Goal: Task Accomplishment & Management: Manage account settings

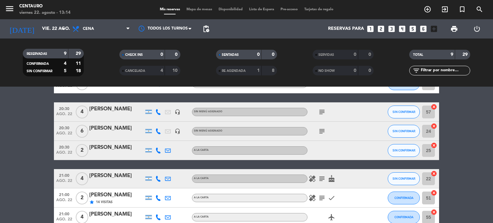
scroll to position [29, 0]
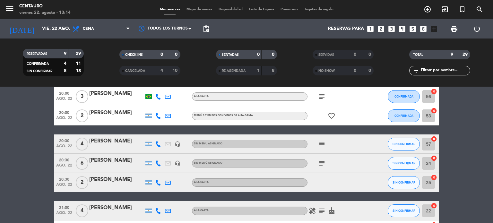
click at [157, 162] on icon at bounding box center [158, 164] width 6 height 6
click at [159, 184] on icon at bounding box center [158, 183] width 6 height 6
click at [148, 173] on span "Copiar" at bounding box center [153, 172] width 13 height 7
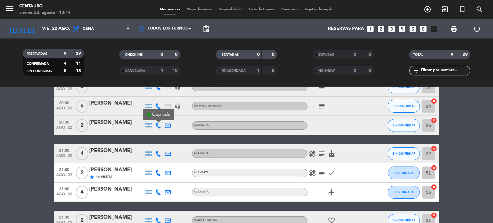
scroll to position [93, 0]
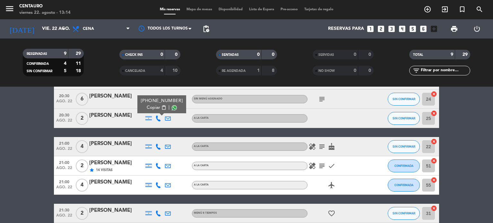
click at [157, 146] on icon at bounding box center [158, 147] width 6 height 6
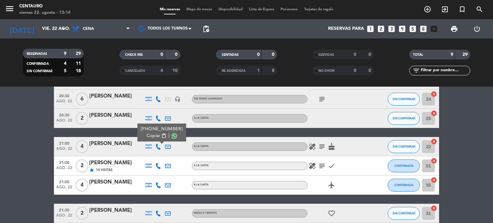
click at [152, 137] on span "Copiar" at bounding box center [153, 136] width 13 height 7
click at [322, 149] on icon "subject" at bounding box center [322, 147] width 8 height 8
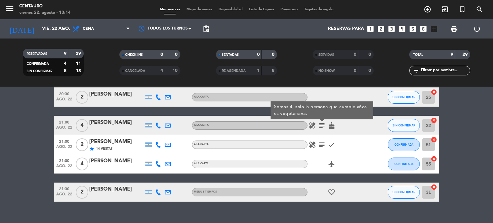
scroll to position [125, 0]
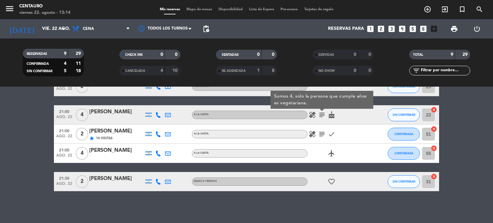
click at [161, 182] on icon at bounding box center [158, 182] width 6 height 6
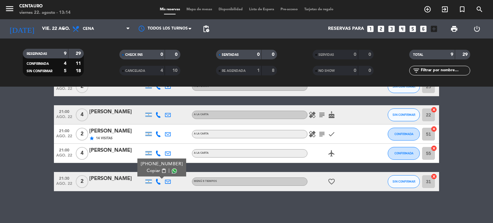
click at [148, 171] on span "Copiar" at bounding box center [153, 171] width 13 height 7
click at [335, 116] on icon "cake" at bounding box center [332, 115] width 8 height 8
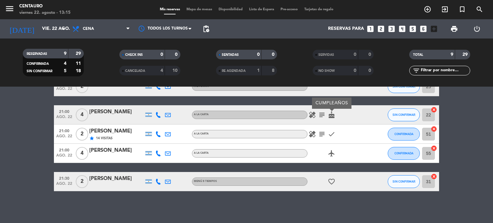
click at [324, 114] on icon "subject" at bounding box center [322, 115] width 8 height 8
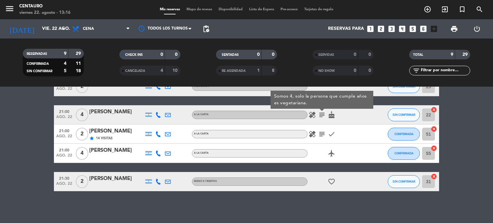
click at [127, 182] on div "[PERSON_NAME]" at bounding box center [116, 179] width 55 height 8
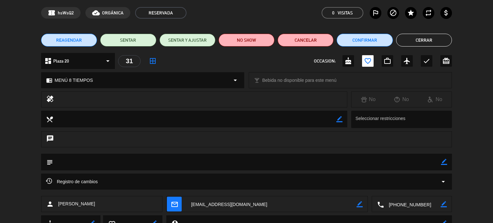
scroll to position [0, 0]
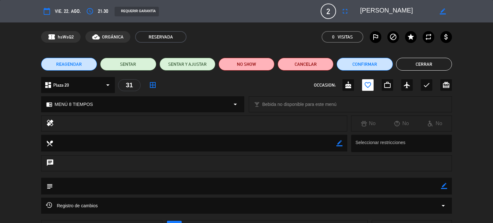
click at [424, 65] on button "Cerrar" at bounding box center [424, 64] width 56 height 13
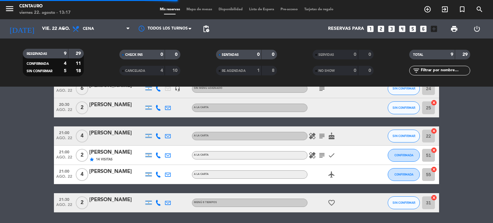
scroll to position [93, 0]
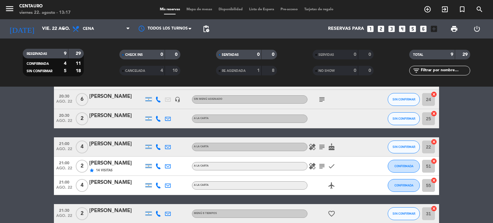
click at [323, 100] on icon "subject" at bounding box center [322, 100] width 8 height 8
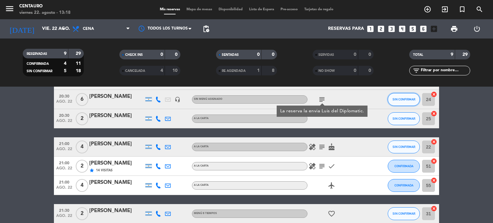
click at [409, 94] on button "SIN CONFIRMAR" at bounding box center [404, 99] width 32 height 13
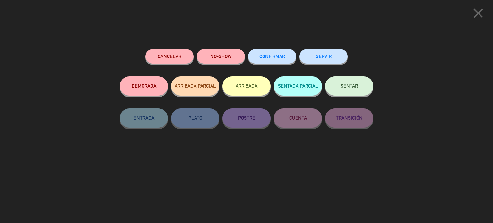
click at [483, 13] on icon "close" at bounding box center [479, 13] width 16 height 16
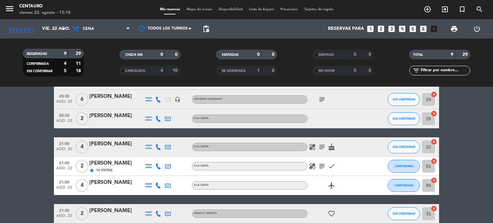
click at [157, 99] on icon at bounding box center [158, 100] width 6 height 6
click at [153, 89] on span "Copiar" at bounding box center [152, 88] width 13 height 7
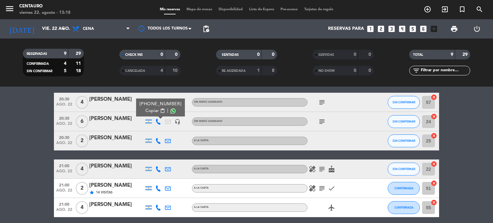
scroll to position [61, 0]
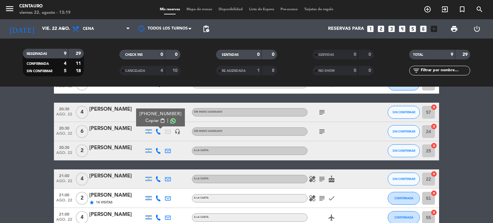
click at [119, 128] on div "[PERSON_NAME]" at bounding box center [116, 129] width 55 height 8
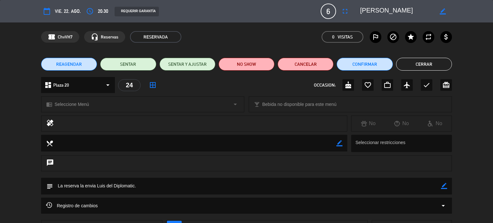
click at [72, 13] on span "vie. 22, ago." at bounding box center [68, 11] width 26 height 8
click at [72, 9] on span "vie. 22, ago." at bounding box center [68, 11] width 26 height 8
click at [418, 66] on button "Cerrar" at bounding box center [424, 64] width 56 height 13
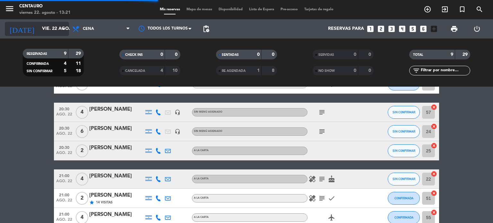
click at [50, 33] on input "vie. 22 ago." at bounding box center [69, 29] width 61 height 12
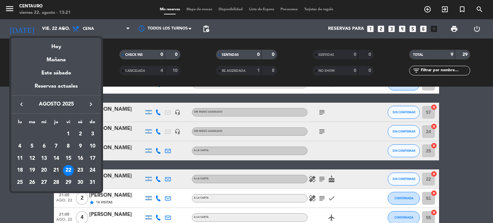
click at [60, 171] on div "21" at bounding box center [56, 170] width 11 height 11
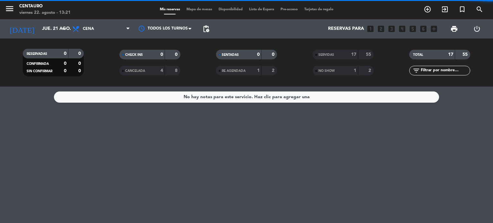
scroll to position [0, 0]
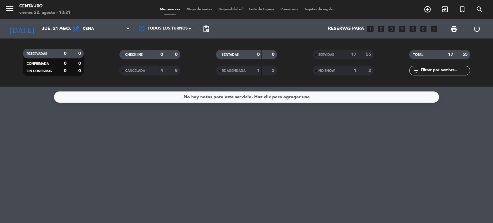
click at [336, 54] on div "SERVIDAS" at bounding box center [330, 54] width 30 height 7
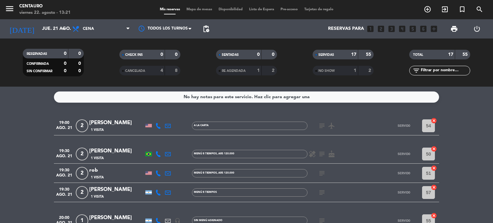
click at [157, 127] on icon at bounding box center [158, 126] width 6 height 6
click at [148, 114] on span "Copiar" at bounding box center [154, 115] width 13 height 7
click at [159, 154] on icon at bounding box center [158, 154] width 6 height 6
click at [152, 142] on span "Copiar" at bounding box center [152, 143] width 13 height 7
click at [134, 150] on div "[PERSON_NAME]" at bounding box center [116, 151] width 55 height 8
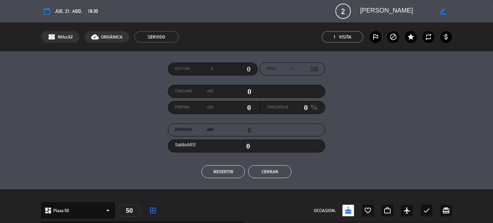
click at [269, 175] on button "Cerrar" at bounding box center [269, 171] width 43 height 13
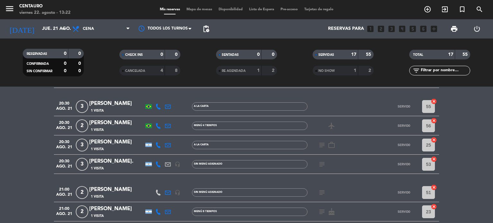
scroll to position [193, 0]
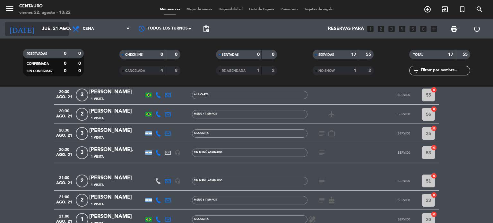
click at [39, 25] on input "jue. 21 ago." at bounding box center [69, 29] width 61 height 12
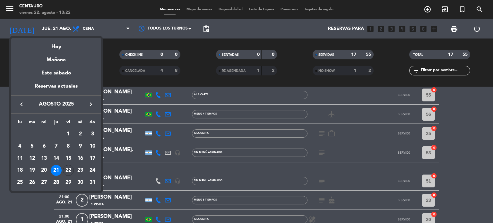
click at [489, 127] on div at bounding box center [246, 111] width 493 height 223
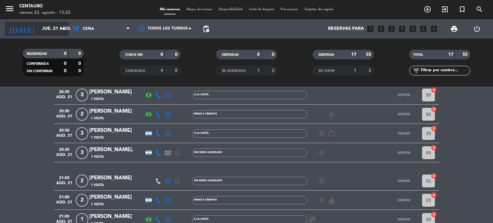
click at [54, 22] on div "[DATE] [DATE] arrow_drop_down" at bounding box center [37, 29] width 64 height 14
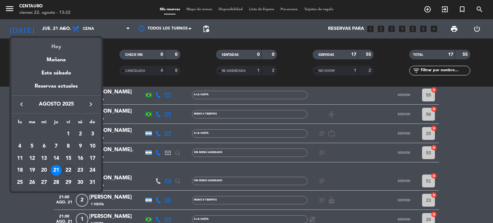
click at [62, 46] on div "Hoy" at bounding box center [56, 44] width 90 height 13
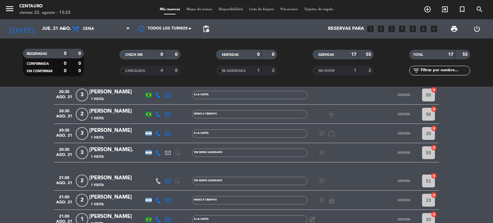
type input "vie. 22 ago."
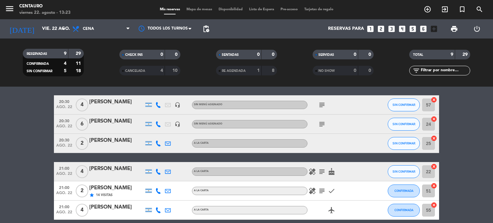
scroll to position [61, 0]
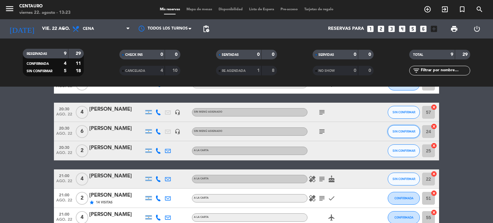
click at [408, 135] on button "SIN CONFIRMAR" at bounding box center [404, 131] width 32 height 13
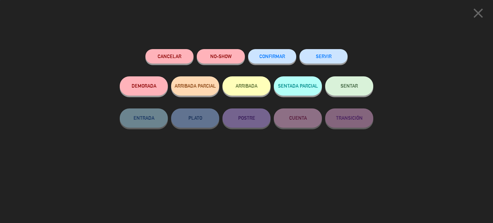
click at [261, 49] on div "CONFIRMAR" at bounding box center [272, 62] width 48 height 27
drag, startPoint x: 263, startPoint y: 55, endPoint x: 324, endPoint y: 93, distance: 72.2
click at [263, 56] on span "CONFIRMAR" at bounding box center [273, 56] width 26 height 5
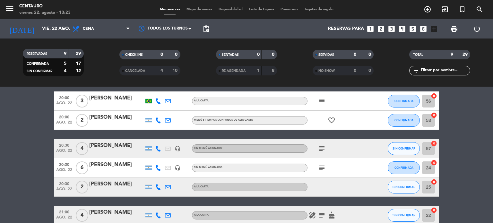
scroll to position [0, 0]
